Goal: Transaction & Acquisition: Subscribe to service/newsletter

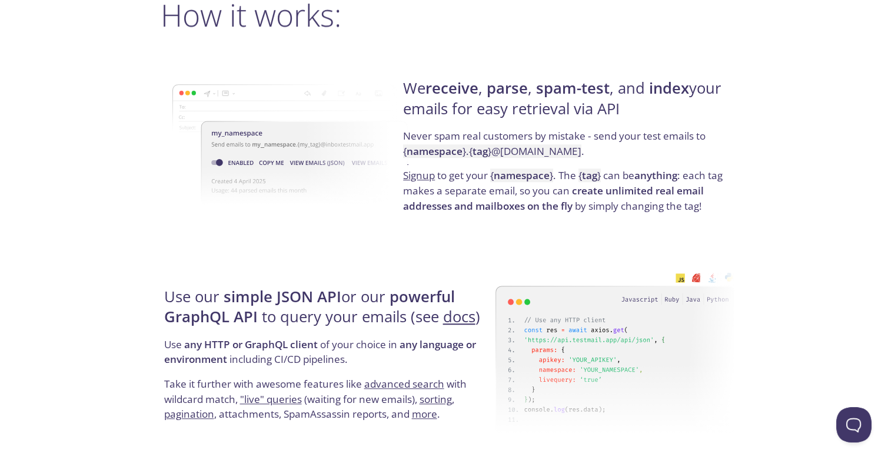
scroll to position [706, 0]
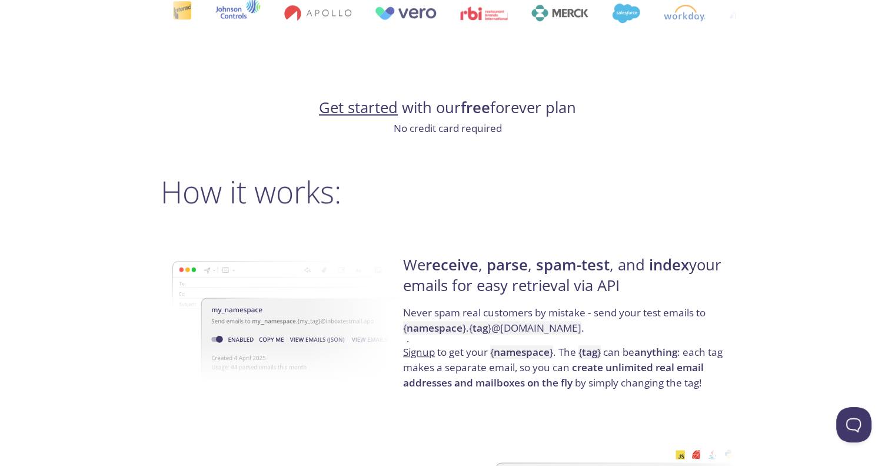
click at [385, 112] on link "Get started" at bounding box center [358, 107] width 79 height 21
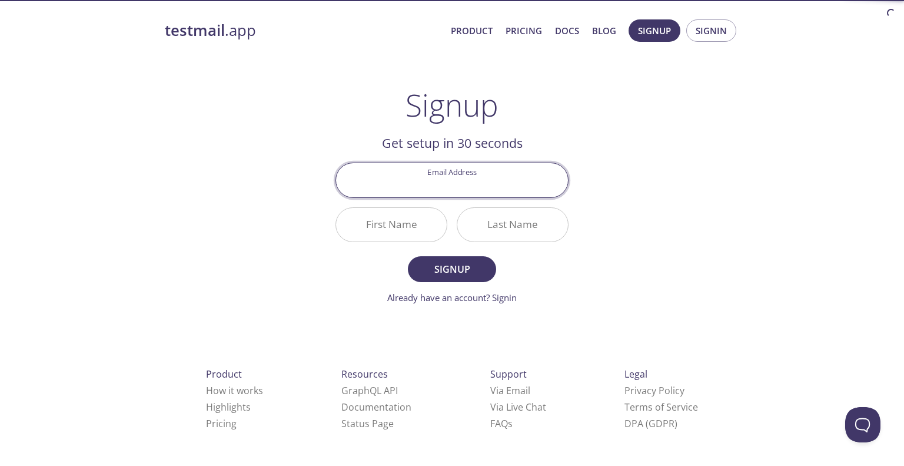
click at [451, 191] on input "Email Address" at bounding box center [452, 180] width 232 height 34
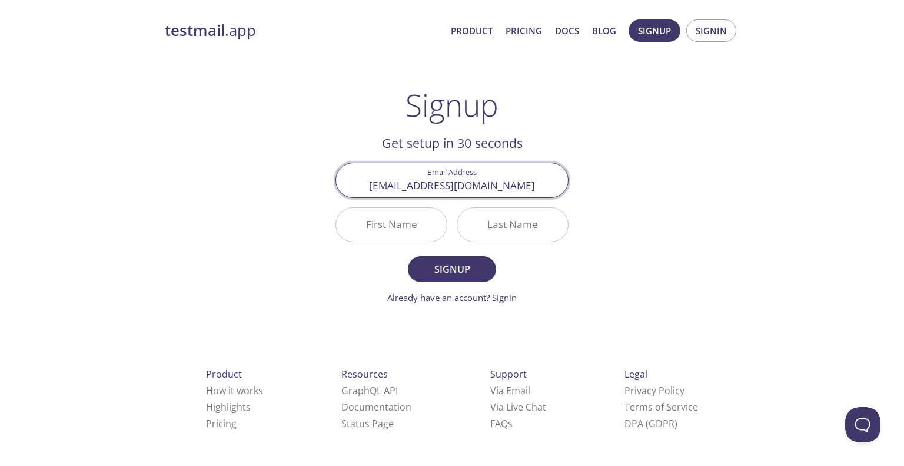
type input "[EMAIL_ADDRESS][DOMAIN_NAME]"
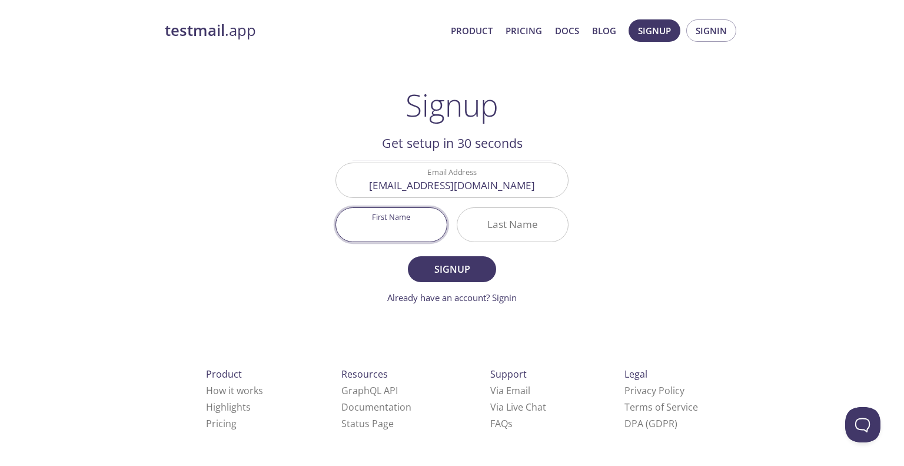
click at [406, 228] on input "First Name" at bounding box center [391, 225] width 111 height 34
type input "Deneme"
click at [489, 228] on input "Last Name" at bounding box center [512, 225] width 111 height 34
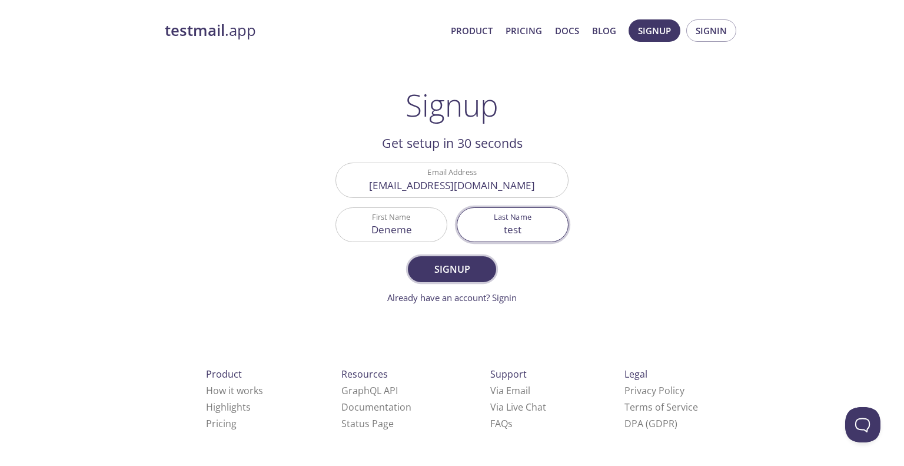
type input "test"
click at [480, 267] on span "Signup" at bounding box center [452, 269] width 62 height 16
click at [456, 261] on span "Signup" at bounding box center [452, 269] width 62 height 16
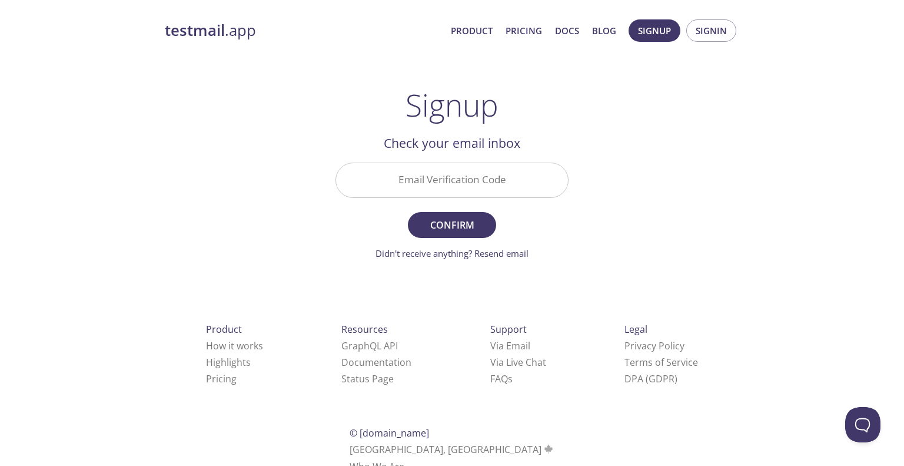
click at [447, 183] on input "Email Verification Code" at bounding box center [452, 180] width 232 height 34
click at [473, 185] on input "Email Verification Code" at bounding box center [452, 180] width 232 height 34
click at [482, 35] on link "Product" at bounding box center [472, 30] width 42 height 15
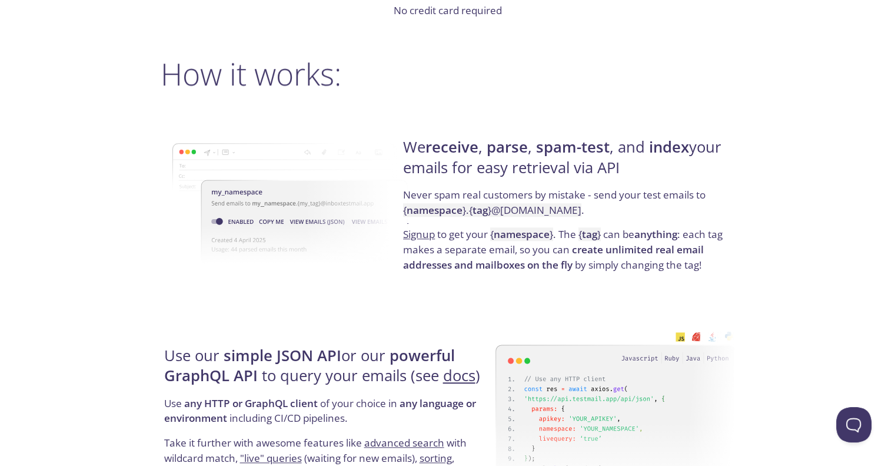
scroll to position [1118, 0]
